Goal: Transaction & Acquisition: Register for event/course

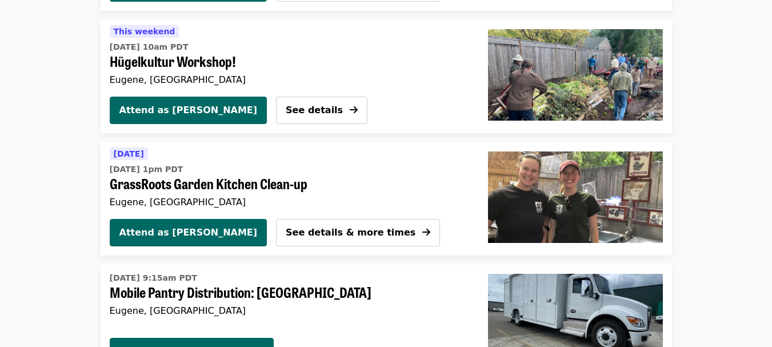
scroll to position [1200, 0]
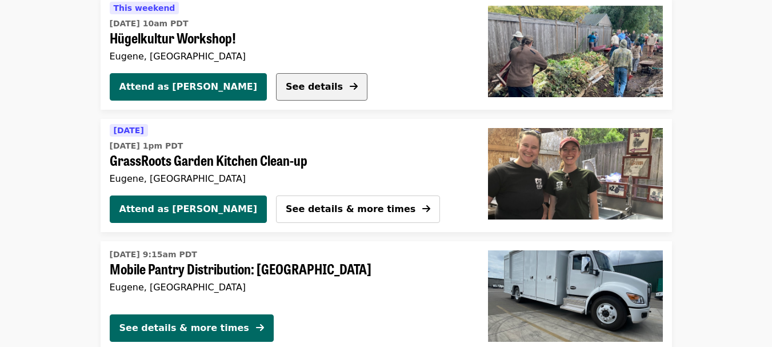
click at [286, 84] on span "See details" at bounding box center [314, 86] width 57 height 11
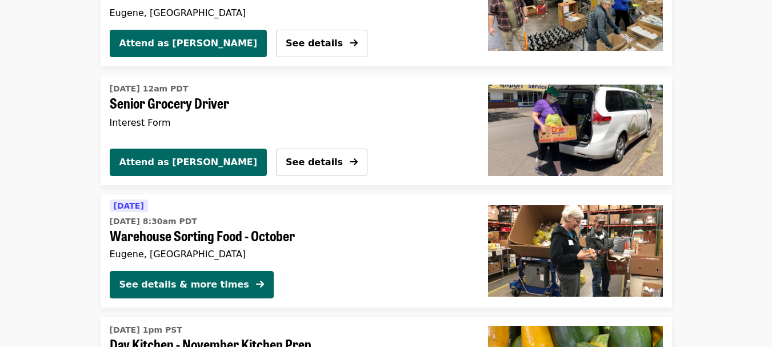
scroll to position [2381, 0]
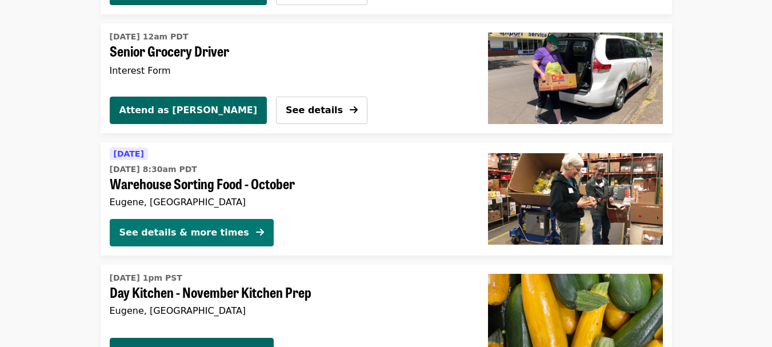
click at [176, 230] on div "See details & more times" at bounding box center [184, 233] width 130 height 14
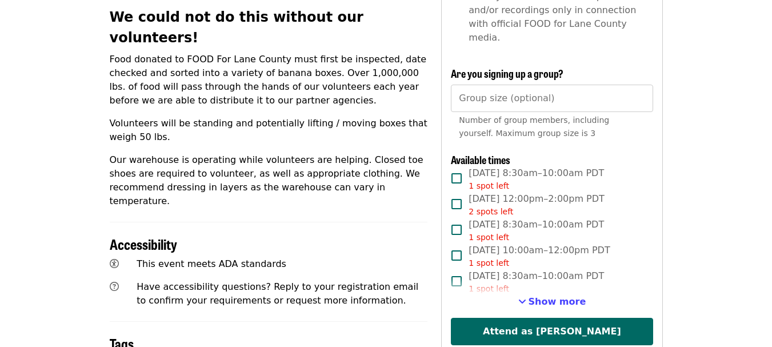
scroll to position [457, 0]
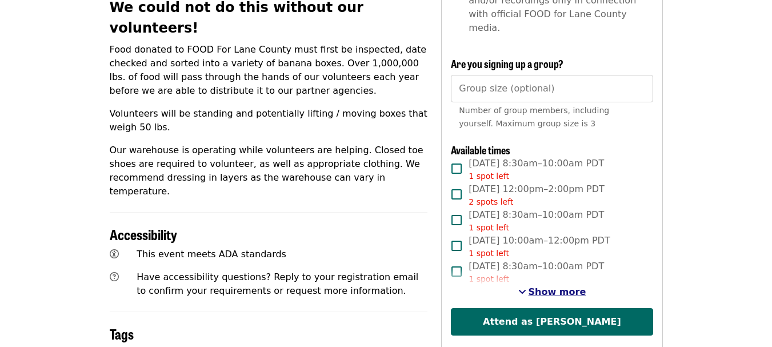
click at [549, 286] on span "Show more" at bounding box center [557, 291] width 58 height 11
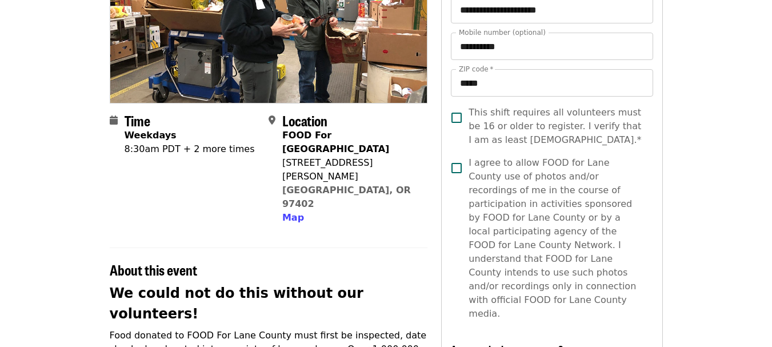
scroll to position [0, 0]
